Goal: Find specific page/section: Find specific page/section

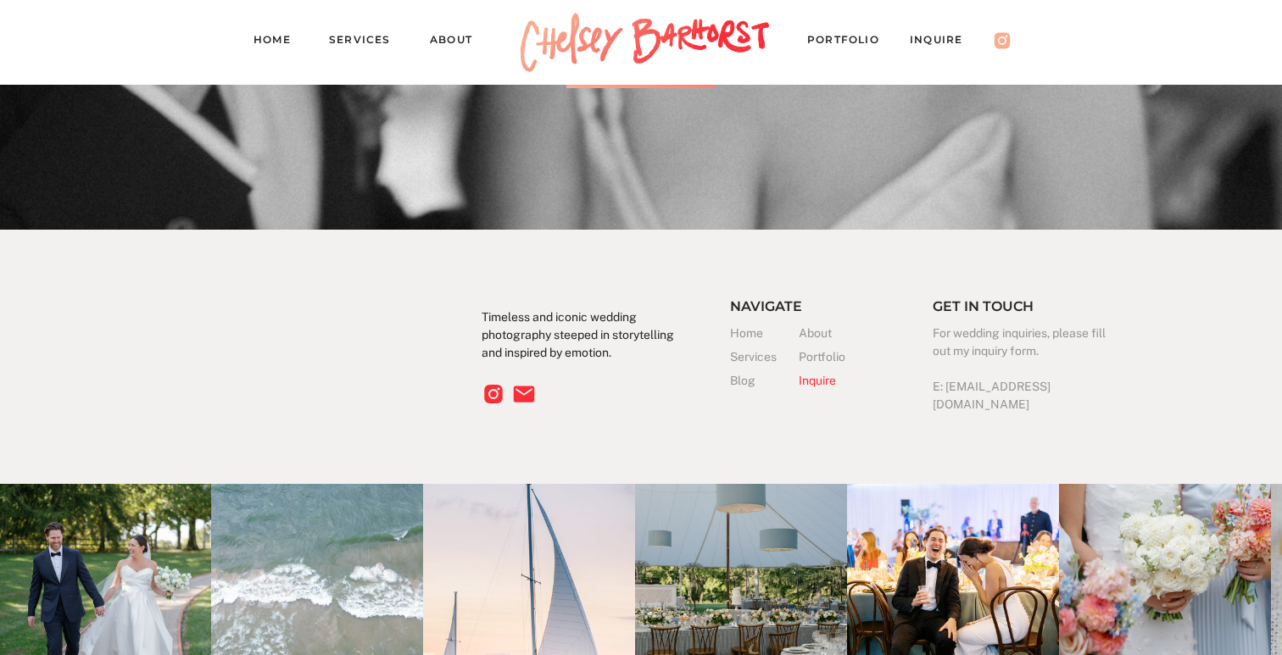
scroll to position [5174, 0]
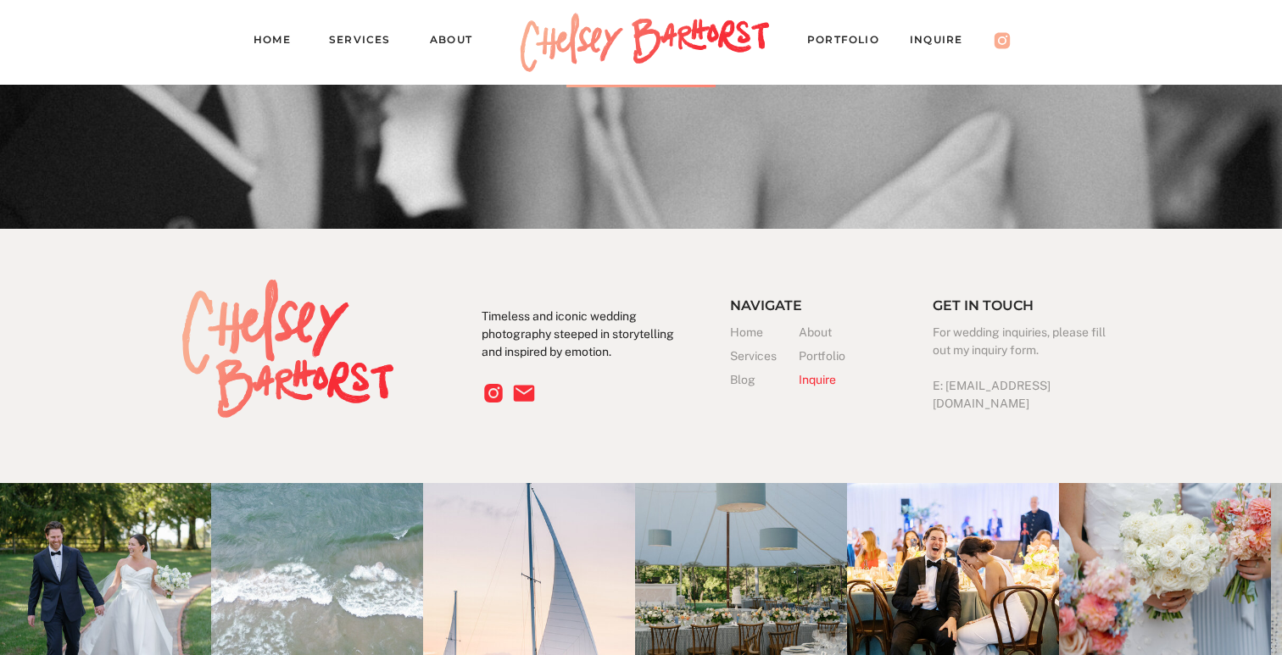
click at [820, 380] on h3 "Inquire" at bounding box center [832, 380] width 69 height 18
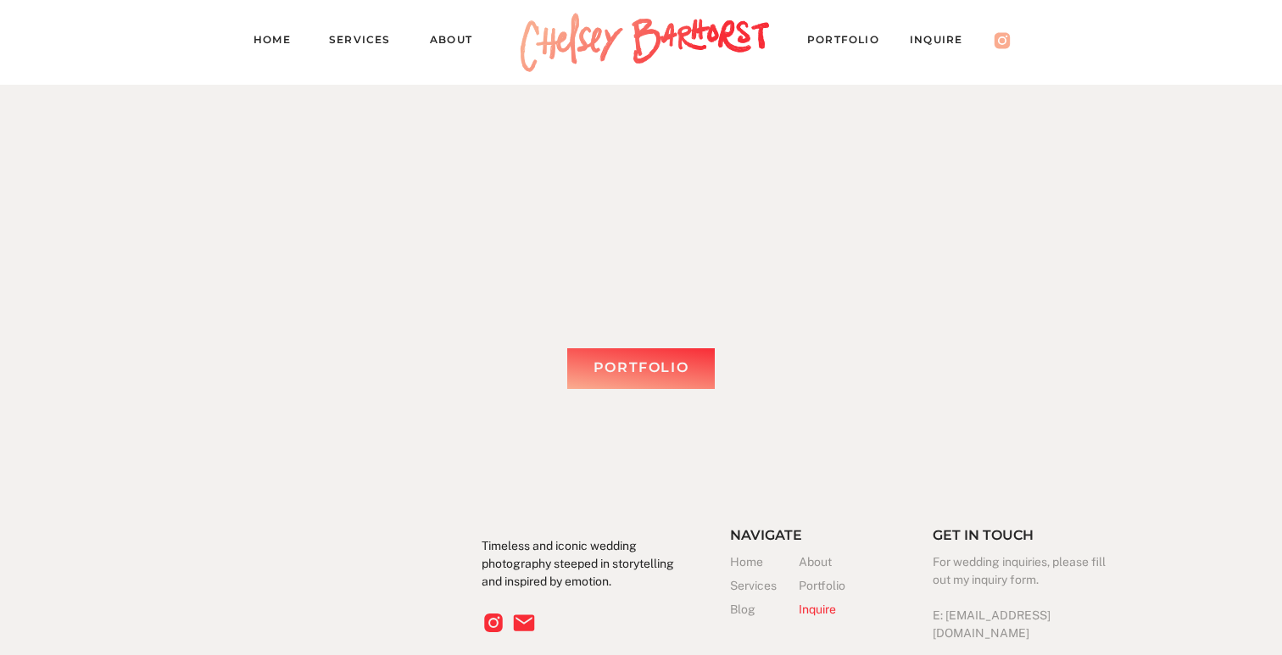
scroll to position [2465, 0]
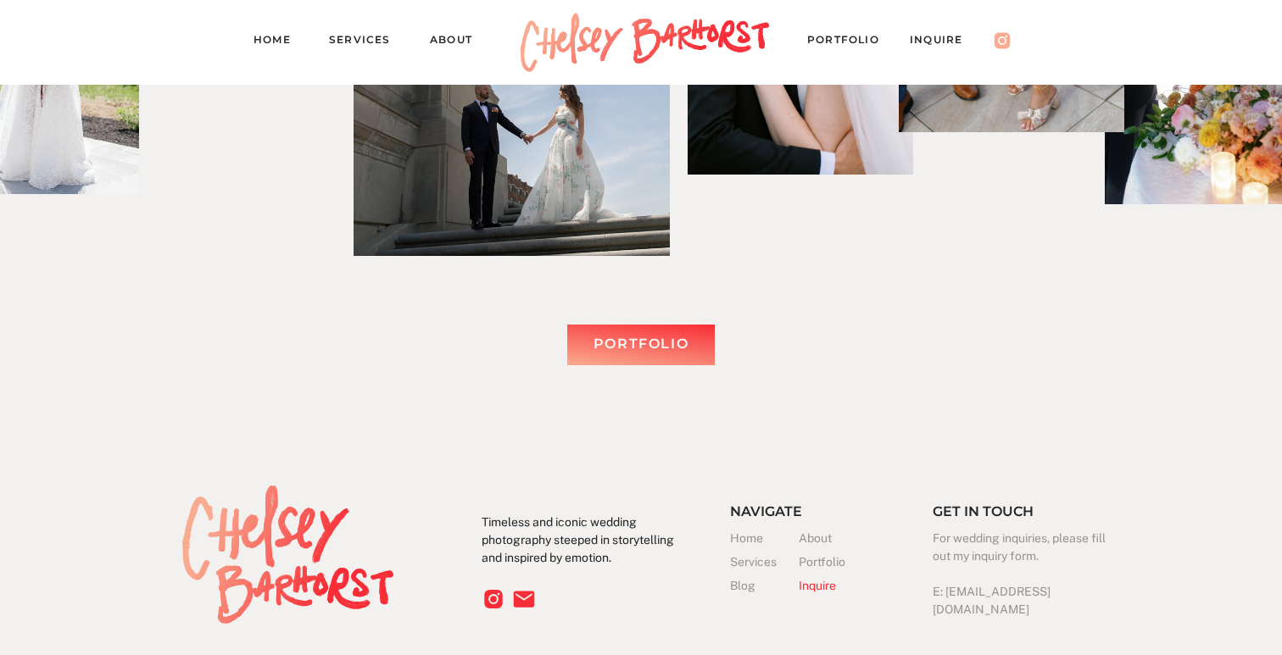
click at [658, 355] on div "Portfolio" at bounding box center [640, 344] width 127 height 25
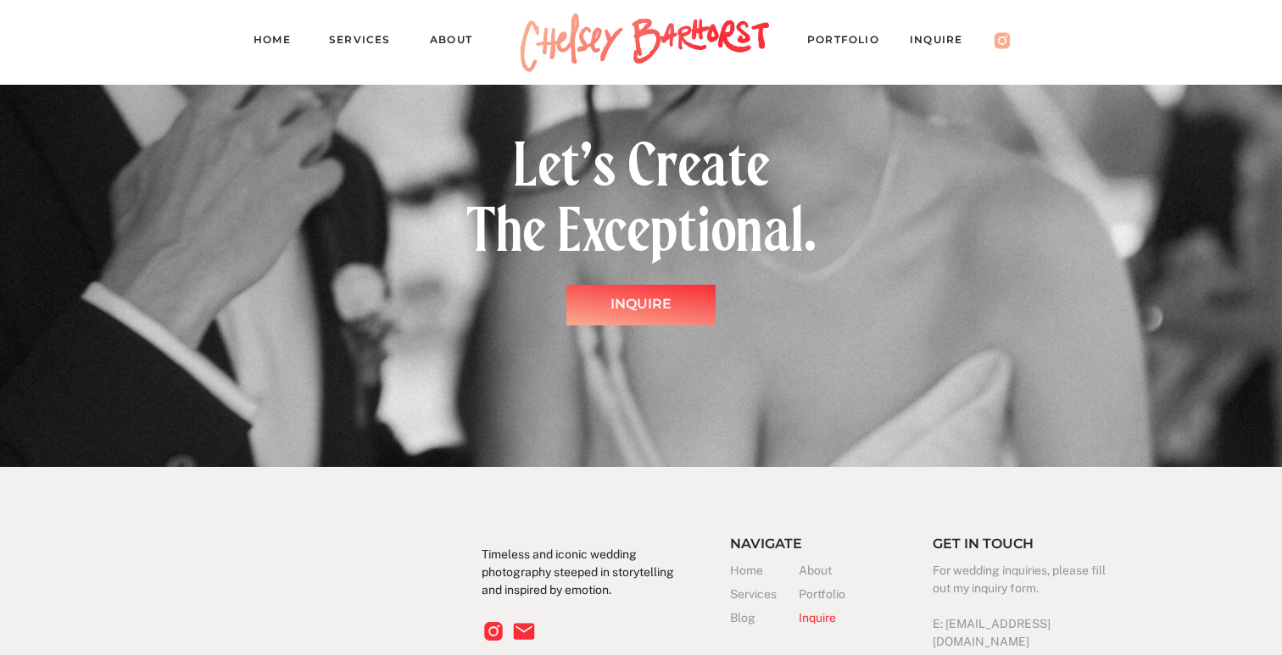
scroll to position [15803, 0]
